Goal: Information Seeking & Learning: Learn about a topic

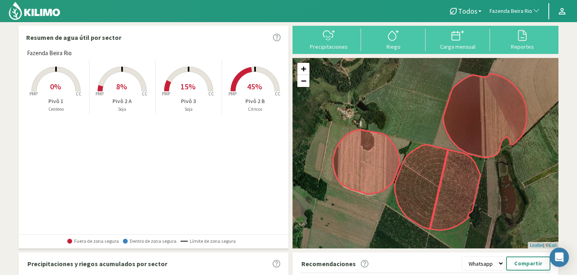
click at [245, 92] on rect at bounding box center [255, 92] width 64 height 64
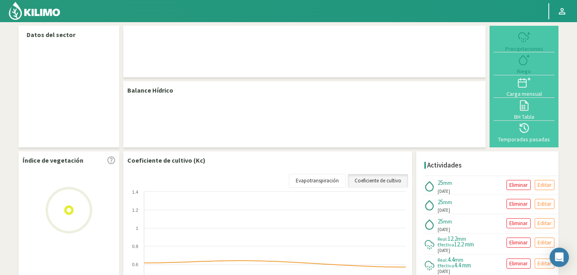
select select "98: Object"
select select "2: Object"
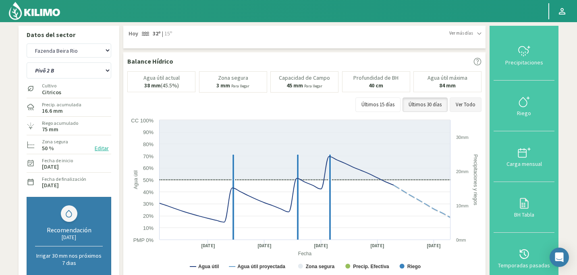
click at [461, 104] on button "Ver Todo" at bounding box center [466, 105] width 32 height 15
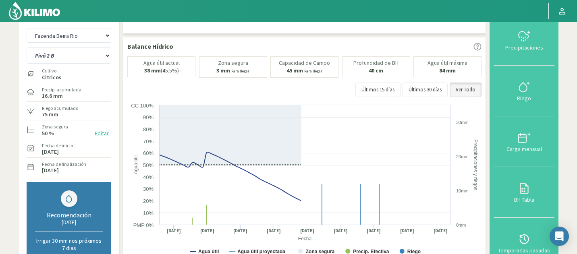
scroll to position [16, 0]
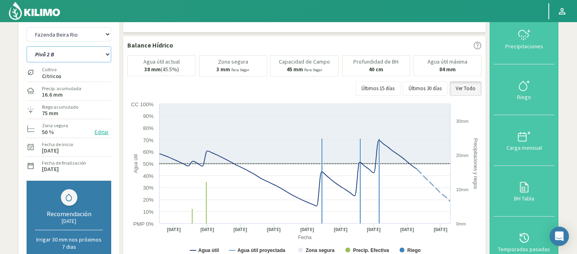
click at [102, 52] on select "Pivô 1 Pivô 2 A Pivô 2 B Pivô 3" at bounding box center [69, 54] width 85 height 16
click at [96, 36] on select "Agr. Cardonal Agr. El Carmelo Agr. Huertos de Chocalan Agrícola Bakia Agrícola …" at bounding box center [69, 34] width 85 height 14
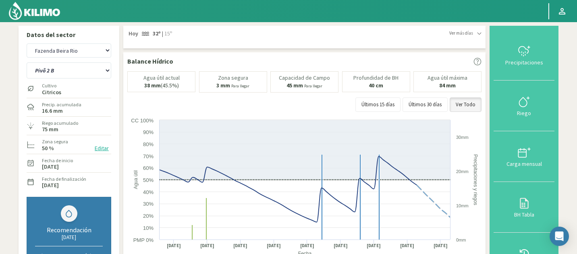
scroll to position [0, 0]
click at [33, 13] on img at bounding box center [34, 10] width 53 height 19
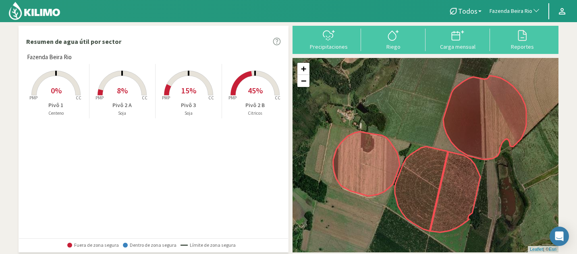
click at [534, 13] on span "button" at bounding box center [534, 11] width 8 height 8
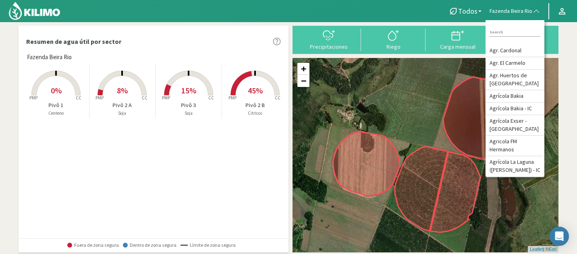
click at [335, 5] on div at bounding box center [219, 11] width 439 height 22
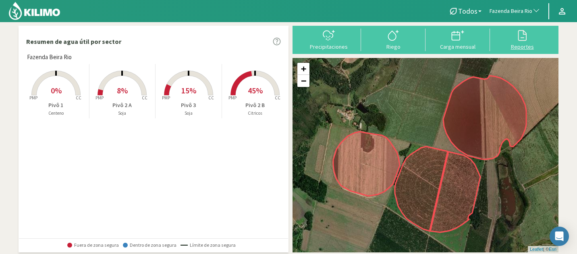
click at [514, 44] on div "Reportes" at bounding box center [523, 47] width 60 height 6
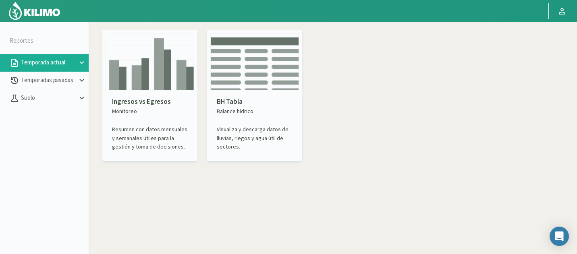
click at [79, 63] on icon at bounding box center [81, 62] width 9 height 9
click at [226, 116] on div "BH Tabla Balance hídrico Visualiza y descarga datos de lluvias, riegos y agua ú…" at bounding box center [254, 124] width 89 height 68
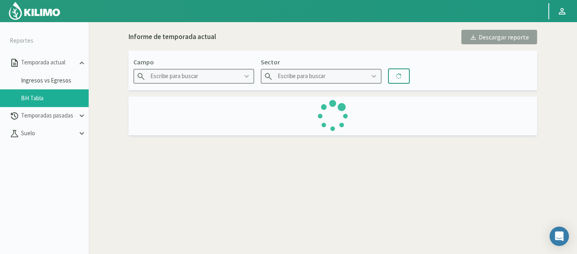
type input "Agr. Cardonal"
type input "El Cardonal Sector 1"
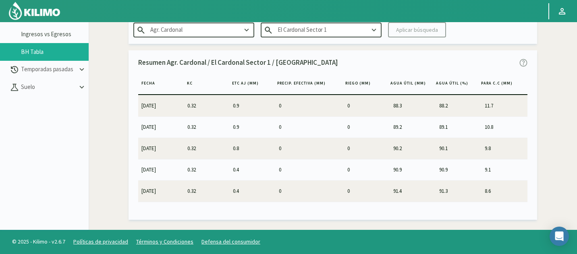
scroll to position [26, 0]
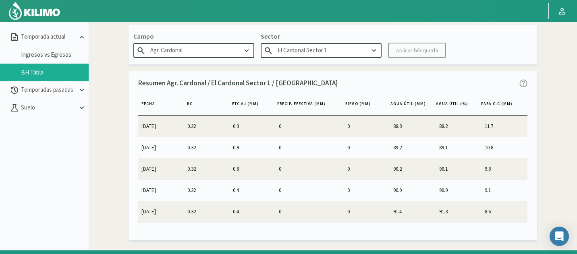
click at [40, 15] on img at bounding box center [34, 10] width 53 height 19
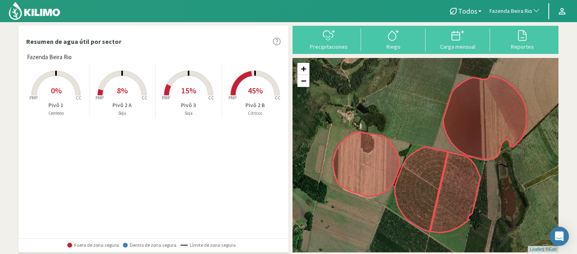
click at [526, 12] on span "Fazenda Beira Rio" at bounding box center [511, 11] width 43 height 8
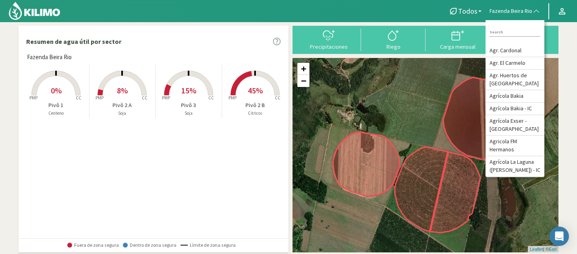
click at [248, 146] on div "Fazenda Beira Rio Created with Highcharts 9.2.2 PMP CC 0% Pivô 1 [PERSON_NAME] …" at bounding box center [155, 145] width 265 height 185
